Goal: Task Accomplishment & Management: Manage account settings

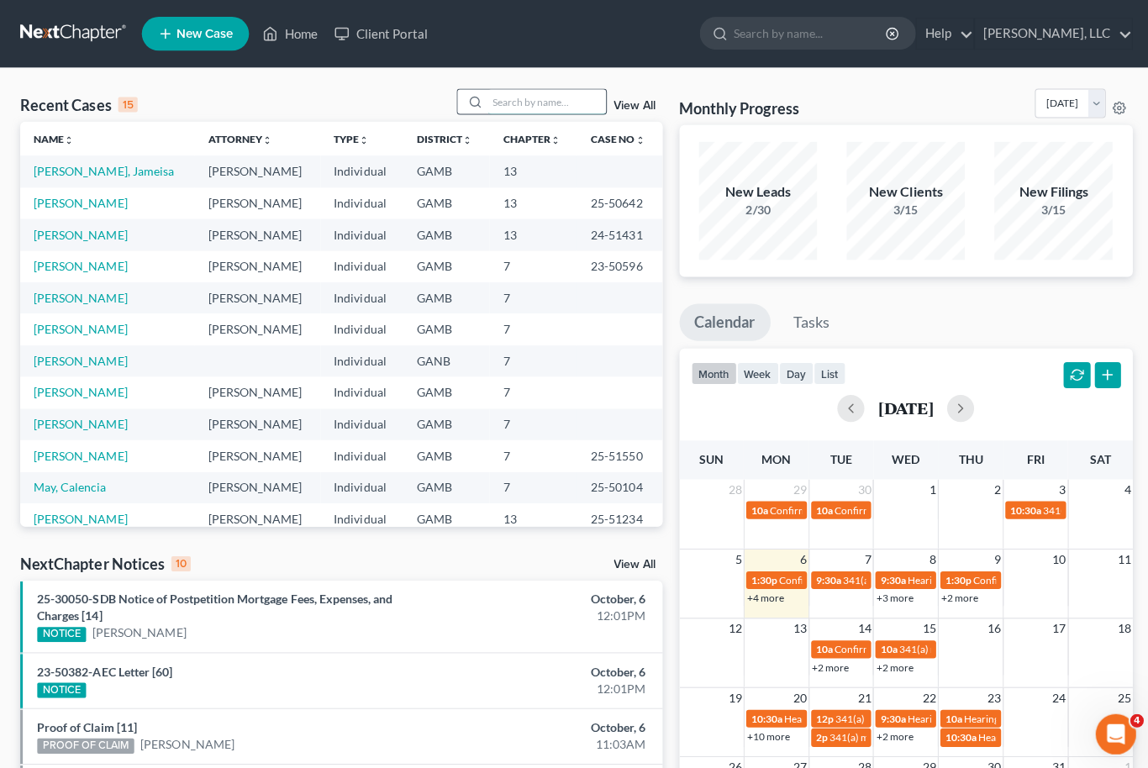
click at [556, 97] on input "search" at bounding box center [545, 101] width 118 height 24
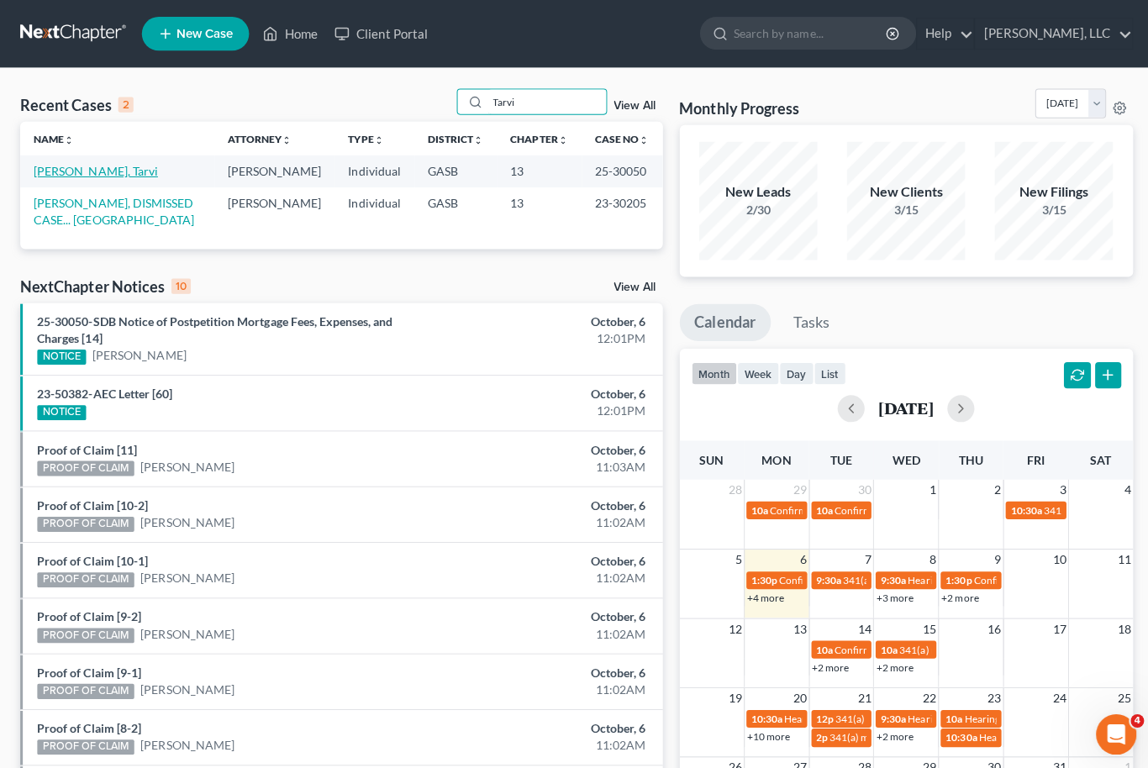
type input "Tarvi"
click at [51, 167] on link "[PERSON_NAME], Tarvi" at bounding box center [96, 170] width 124 height 14
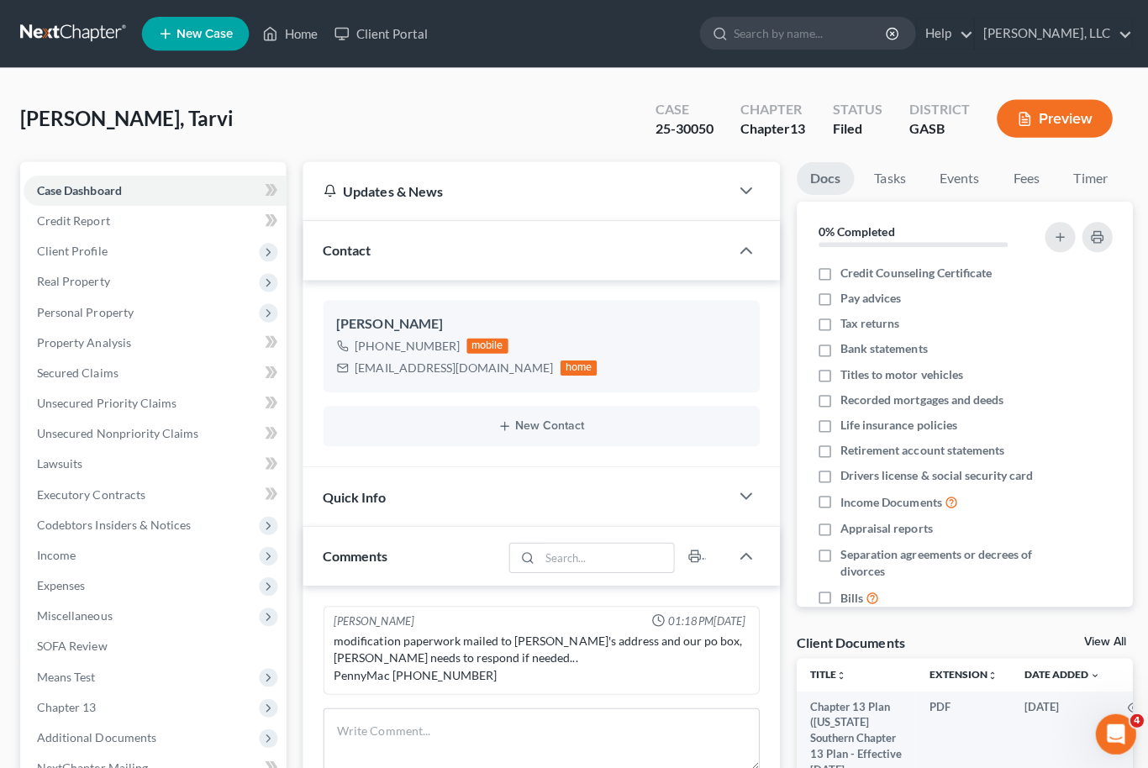
click at [1120, 641] on link "View All" at bounding box center [1100, 640] width 42 height 12
select select "1"
select select "3"
select select "4"
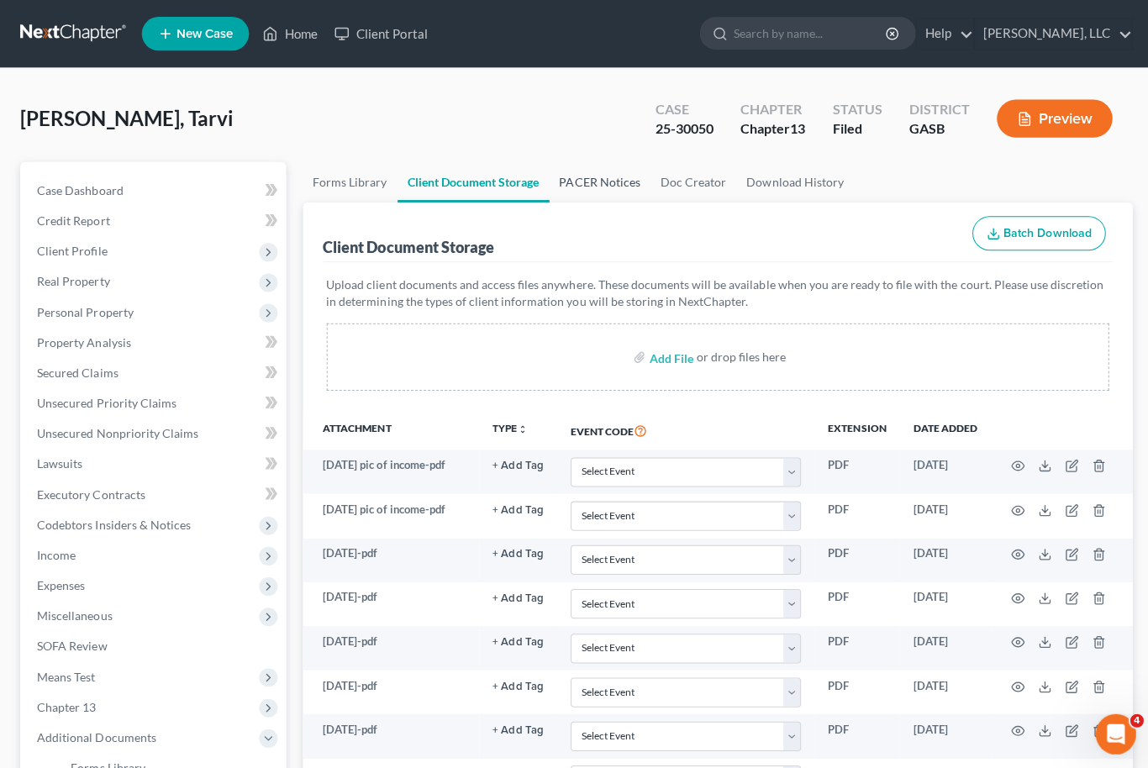
click at [607, 193] on link "PACER Notices" at bounding box center [597, 181] width 101 height 40
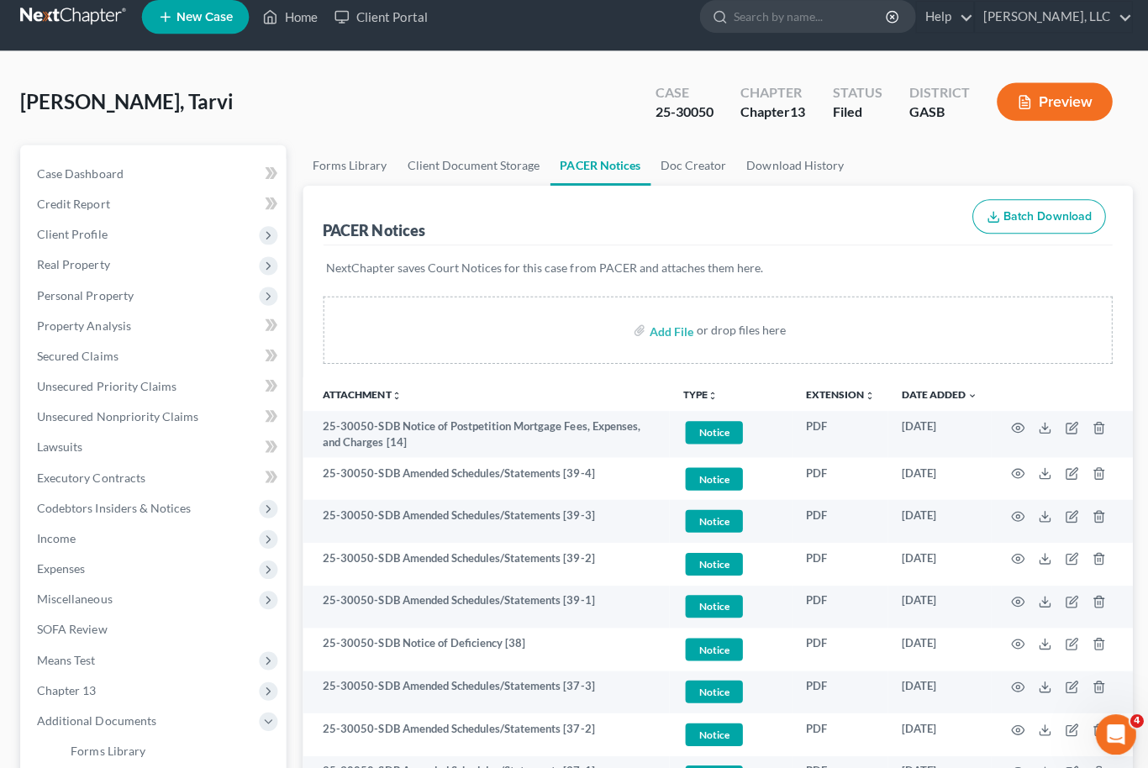
scroll to position [16, 0]
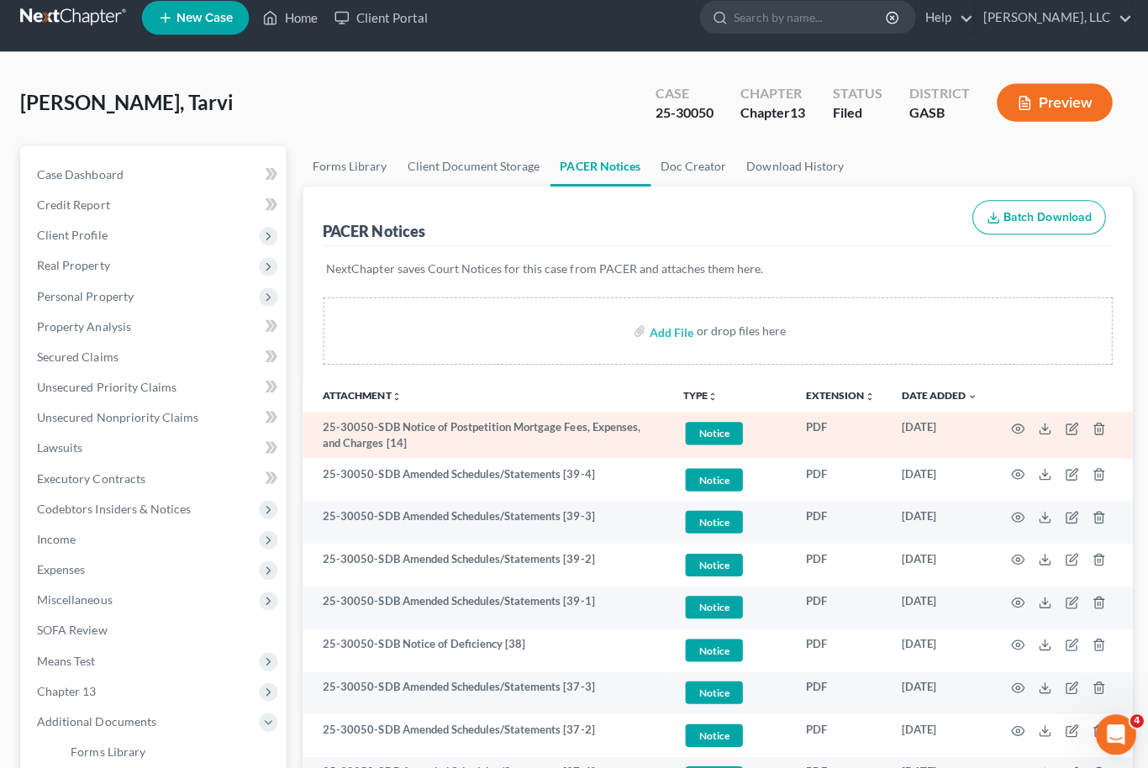
click at [726, 435] on span "Notice" at bounding box center [710, 431] width 57 height 23
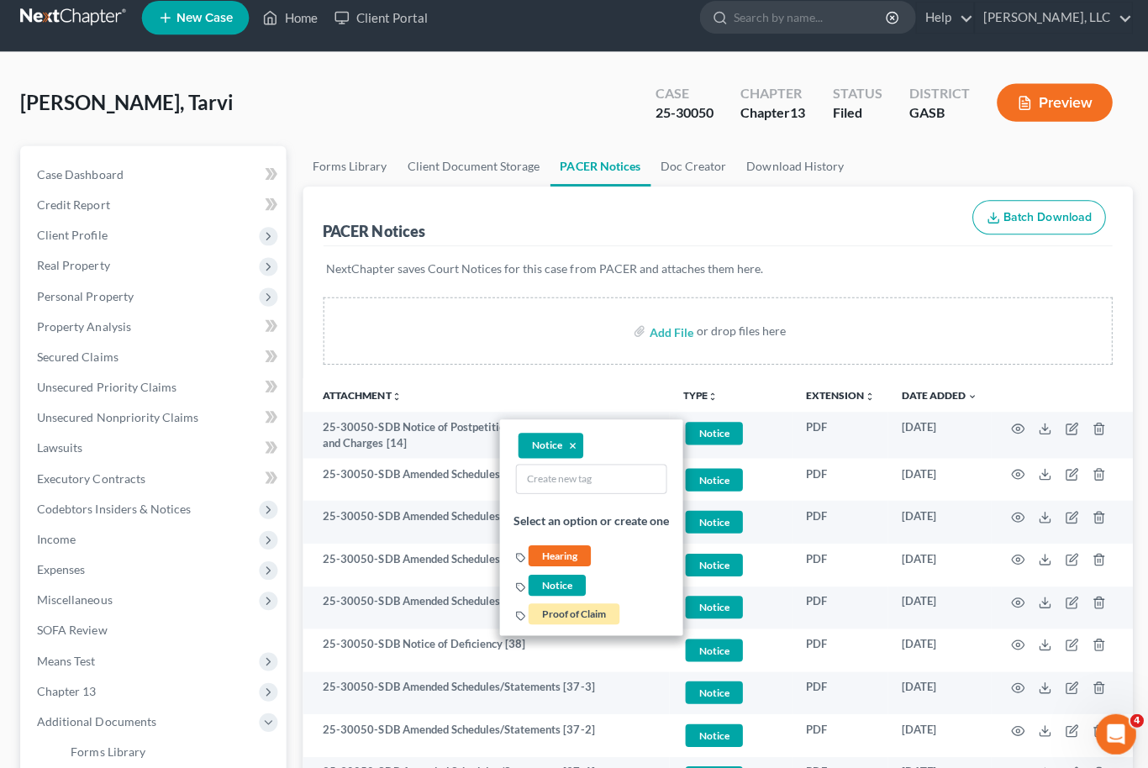
click at [784, 341] on div "Add File or drop files here" at bounding box center [715, 329] width 787 height 67
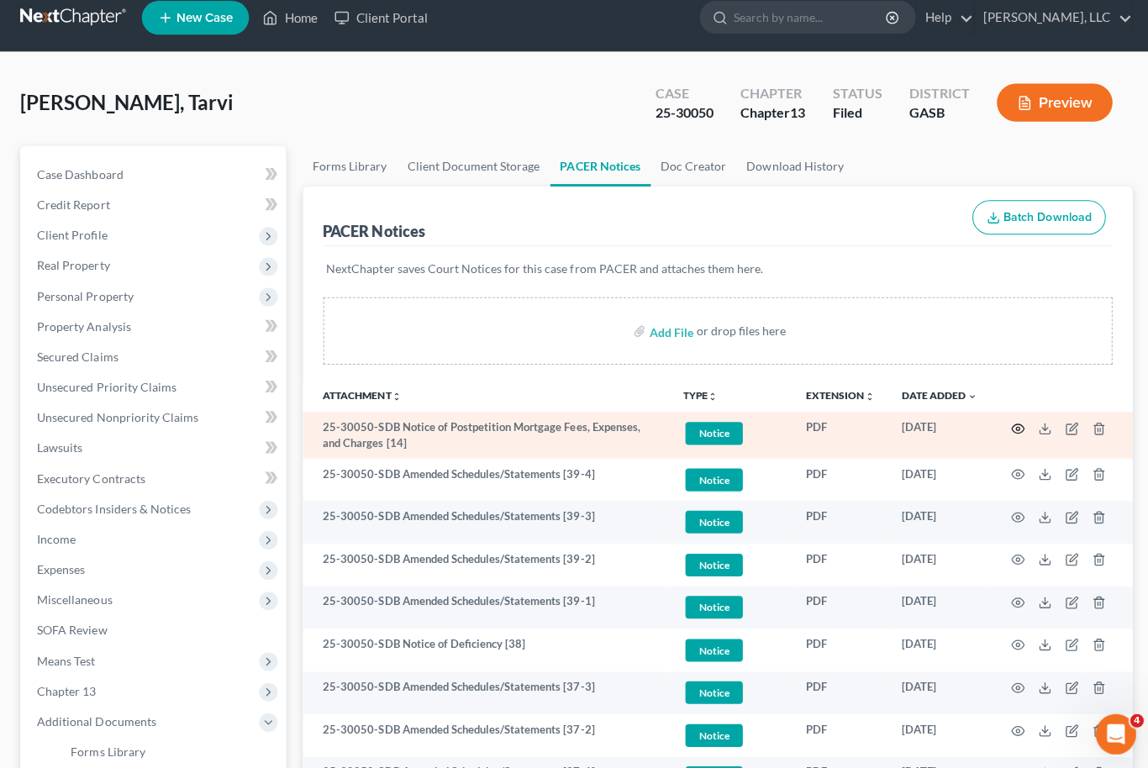
click at [1010, 420] on icon "button" at bounding box center [1013, 426] width 13 height 13
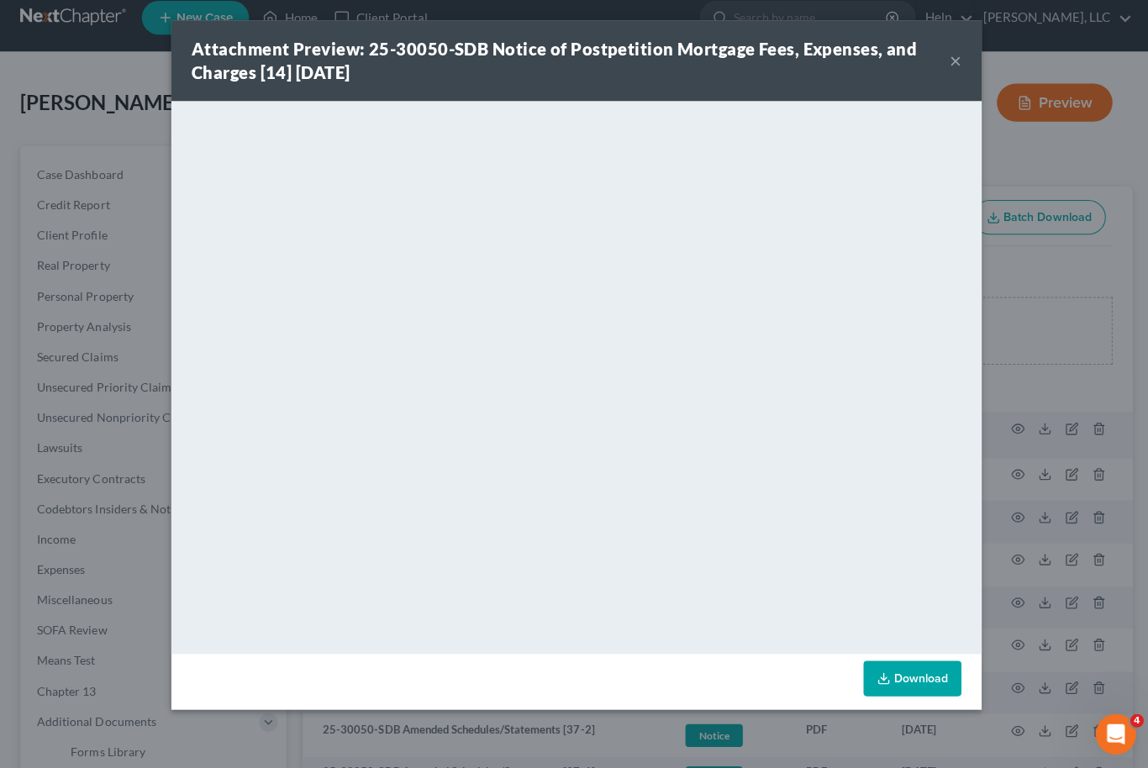
click at [953, 58] on button "×" at bounding box center [952, 60] width 12 height 20
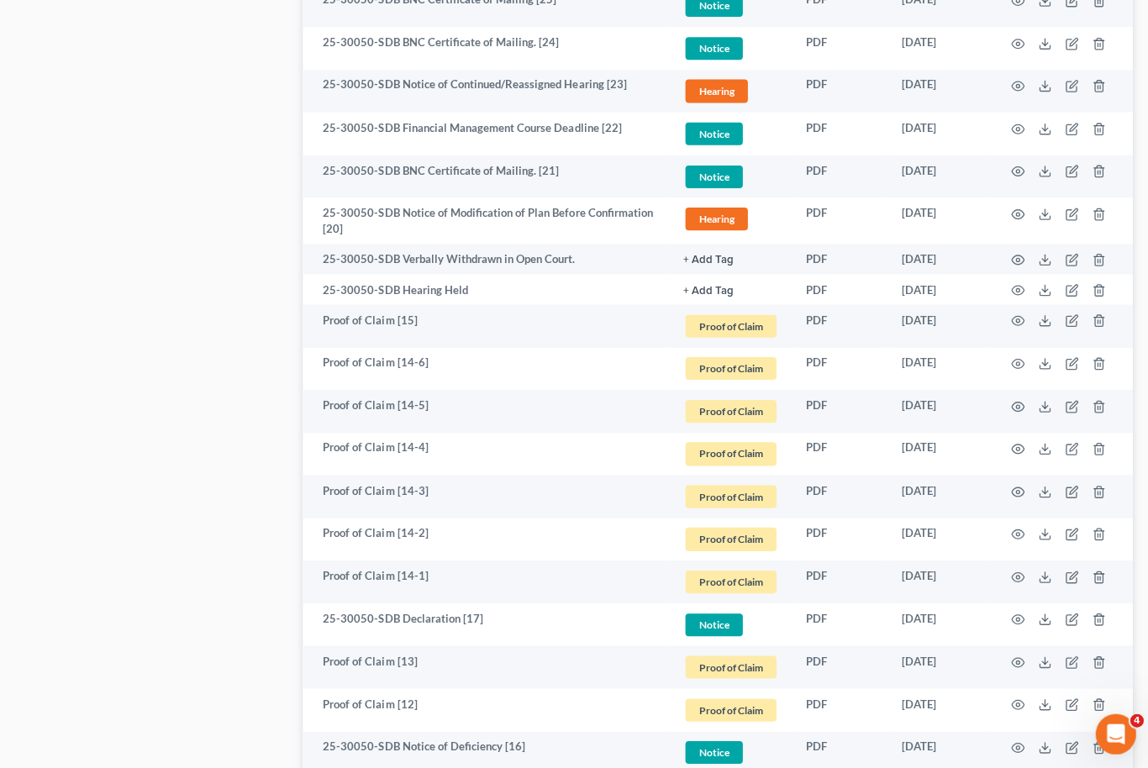
scroll to position [1530, 0]
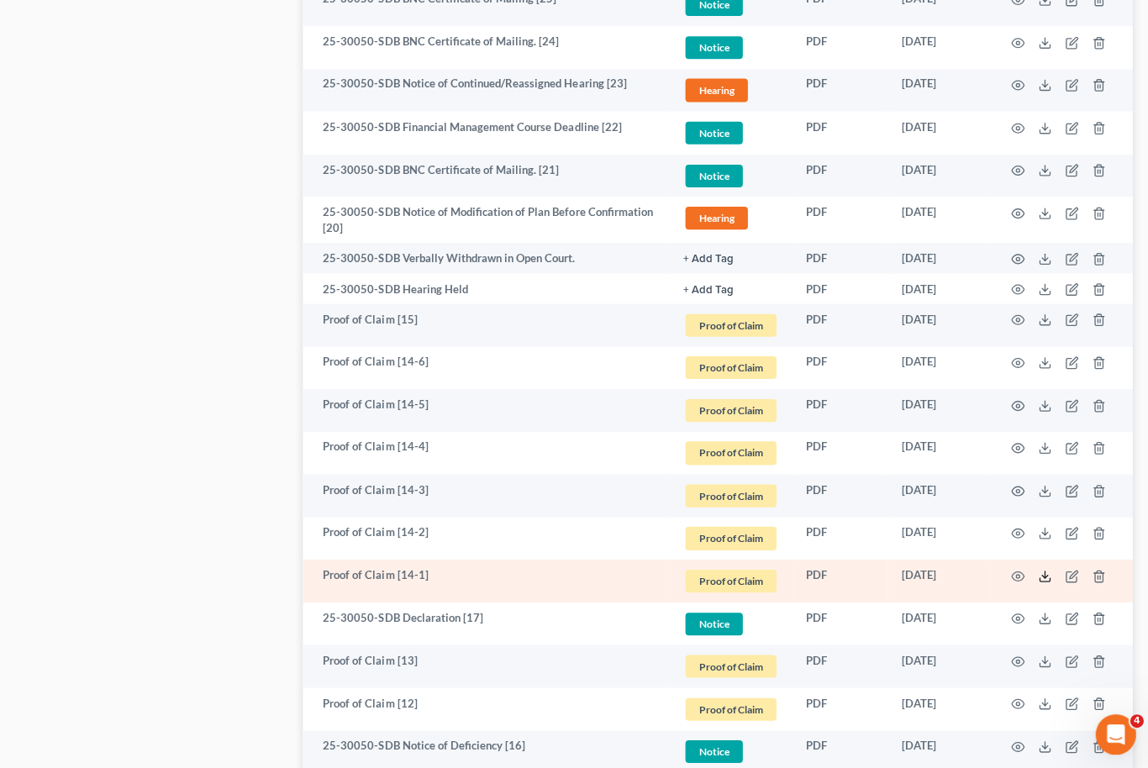
click at [1042, 576] on icon at bounding box center [1040, 577] width 10 height 3
